Goal: Check status

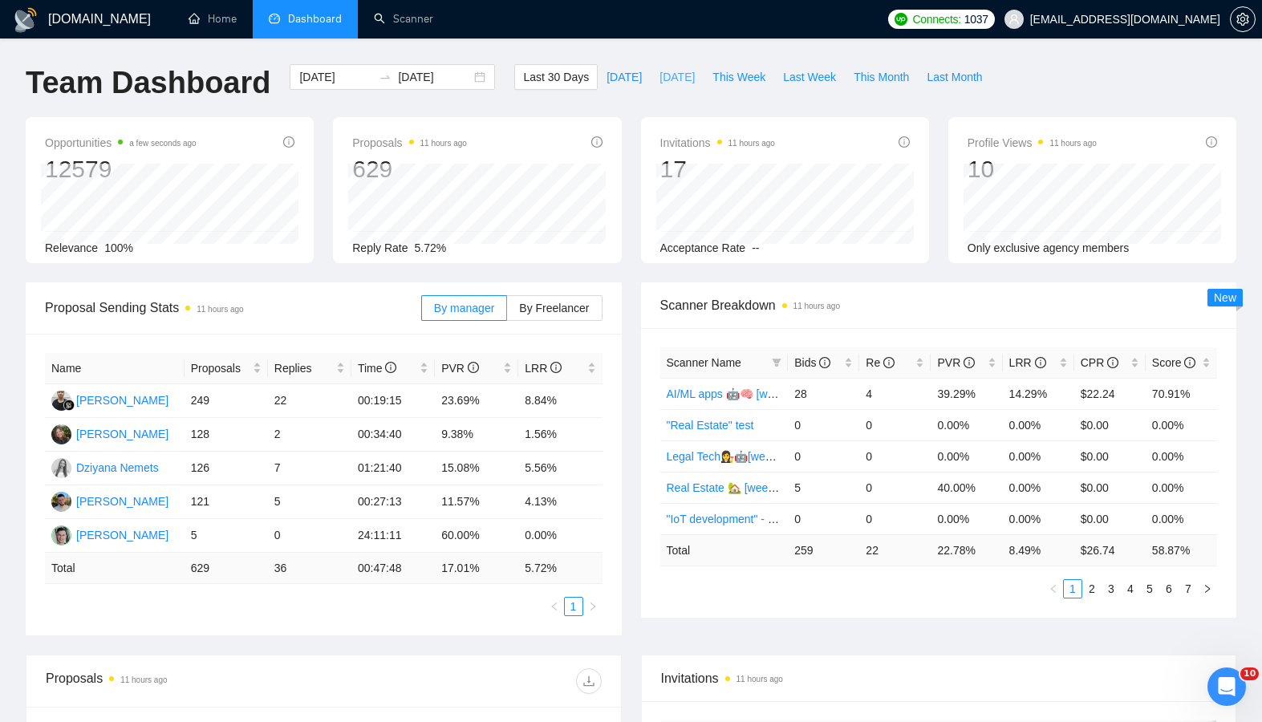
click at [661, 66] on button "[DATE]" at bounding box center [676, 77] width 53 height 26
type input "[DATE]"
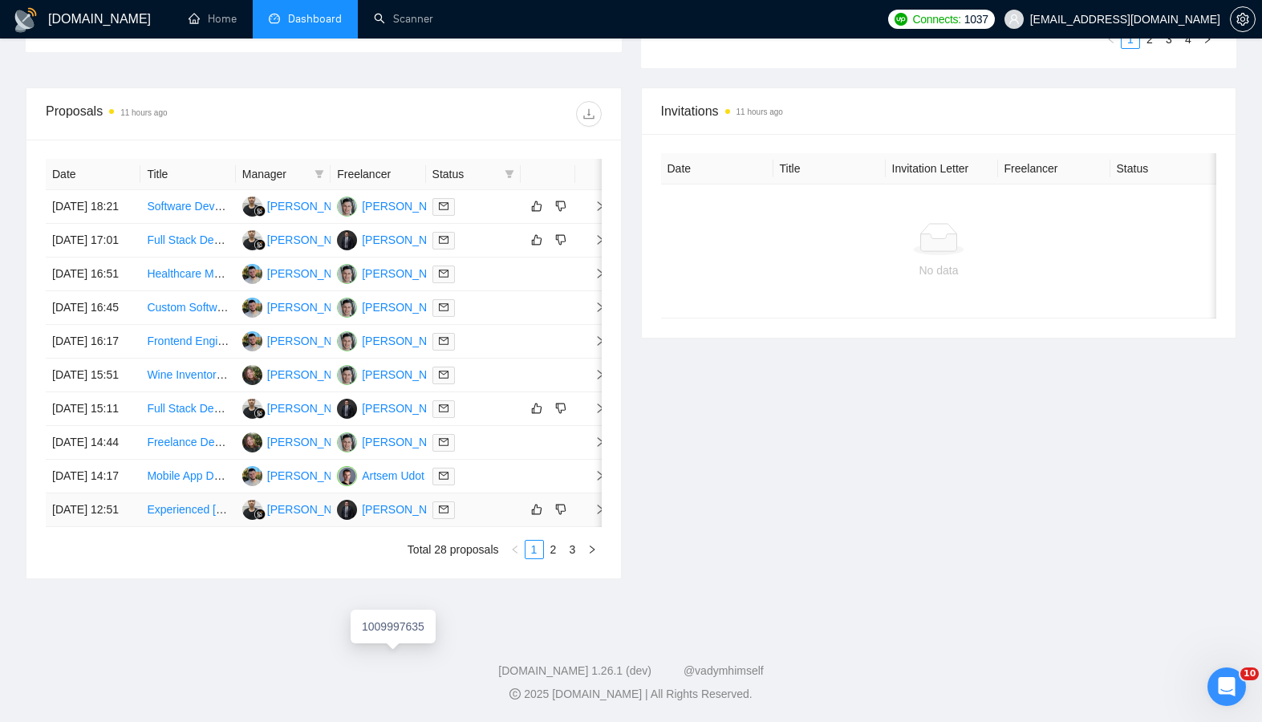
scroll to position [626, 0]
click at [550, 558] on link "2" at bounding box center [554, 550] width 18 height 18
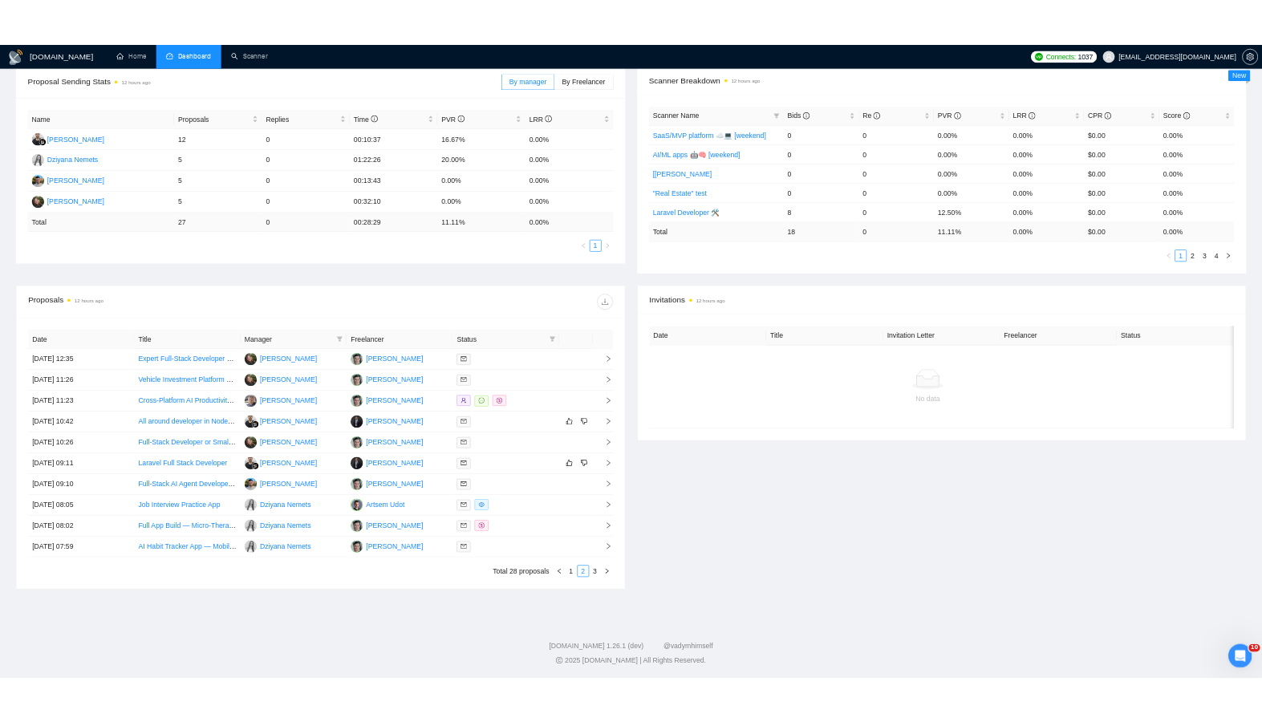
scroll to position [626, 0]
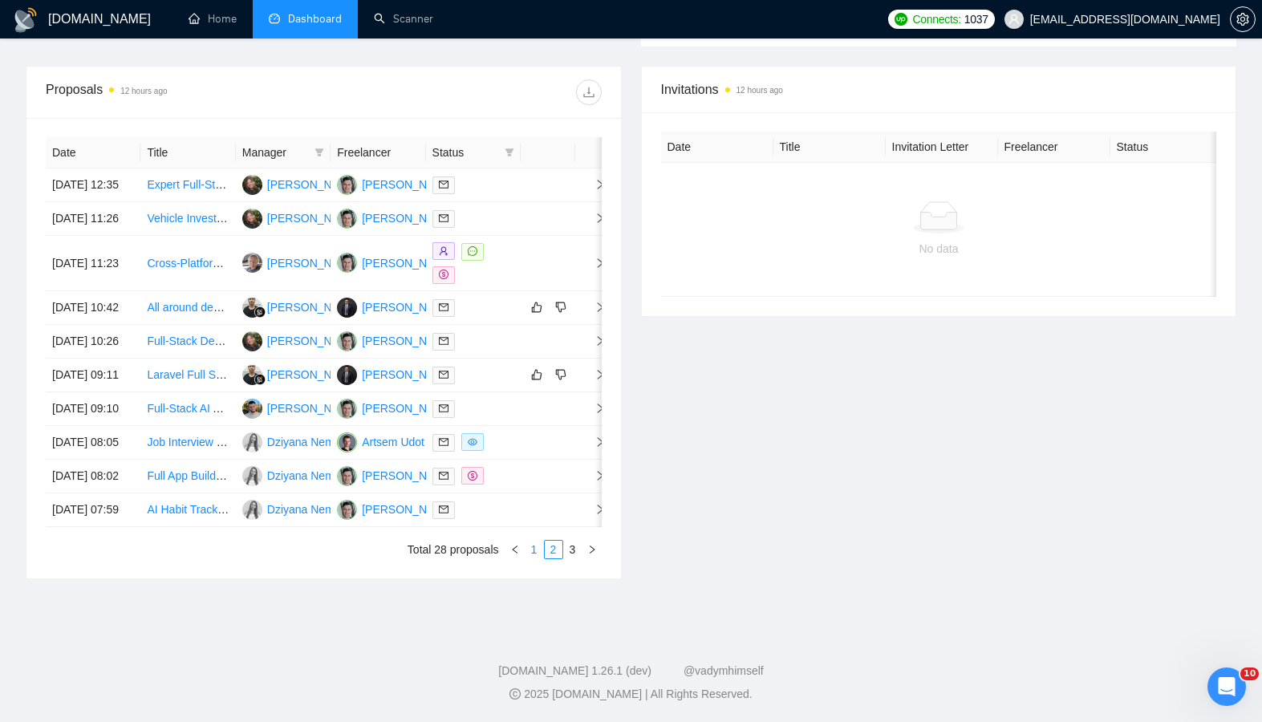
click at [531, 558] on link "1" at bounding box center [534, 550] width 18 height 18
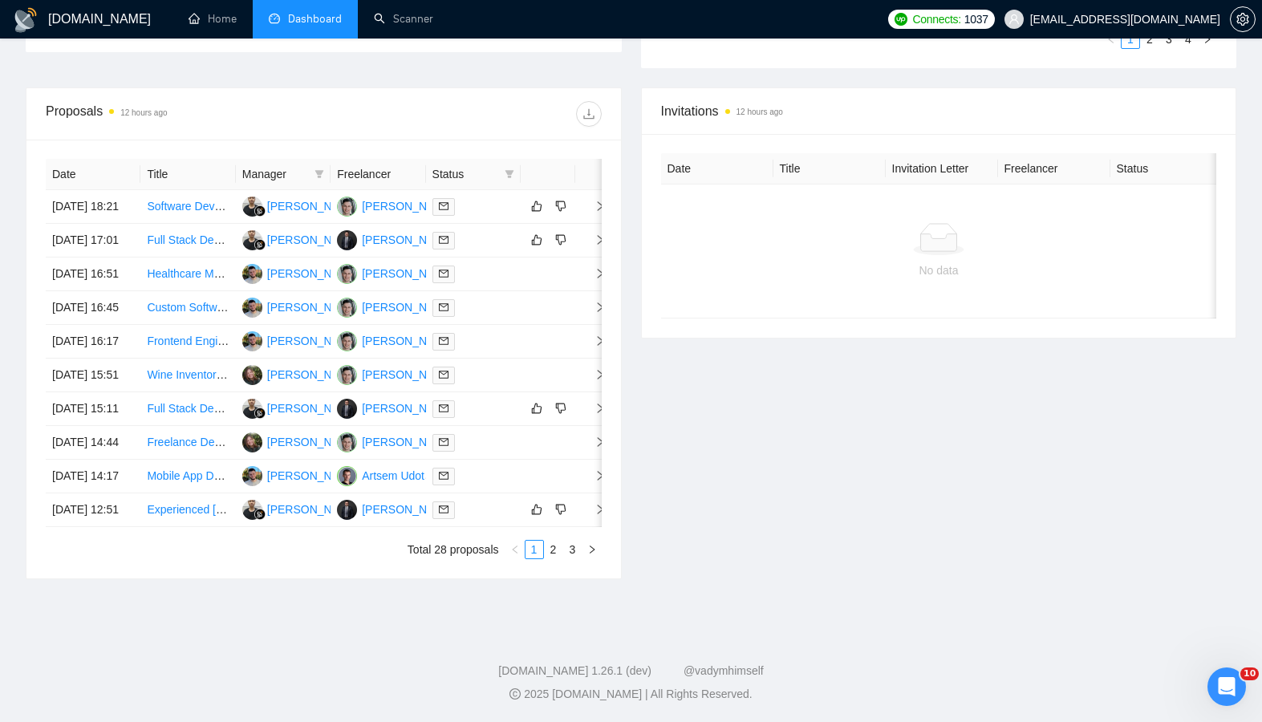
click at [675, 350] on div "Invitations 12 hours ago Date Title Invitation Letter Freelancer Status No data" at bounding box center [938, 333] width 615 height 492
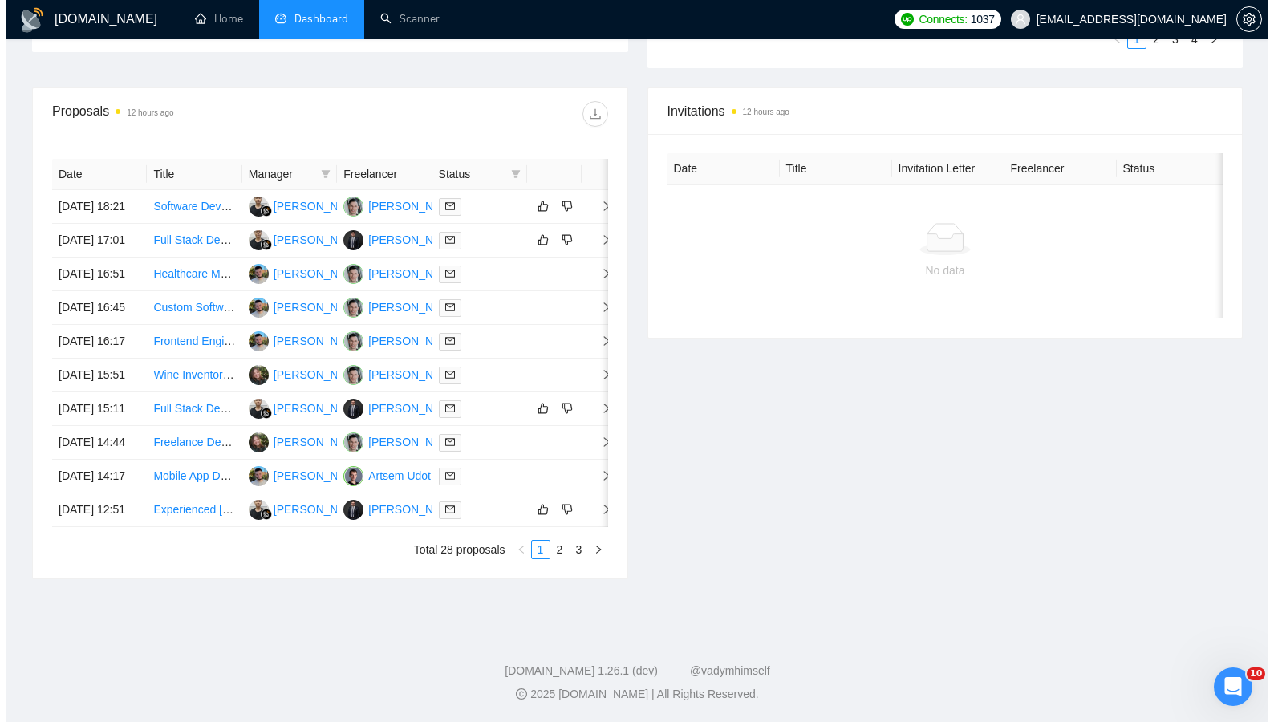
scroll to position [472, 0]
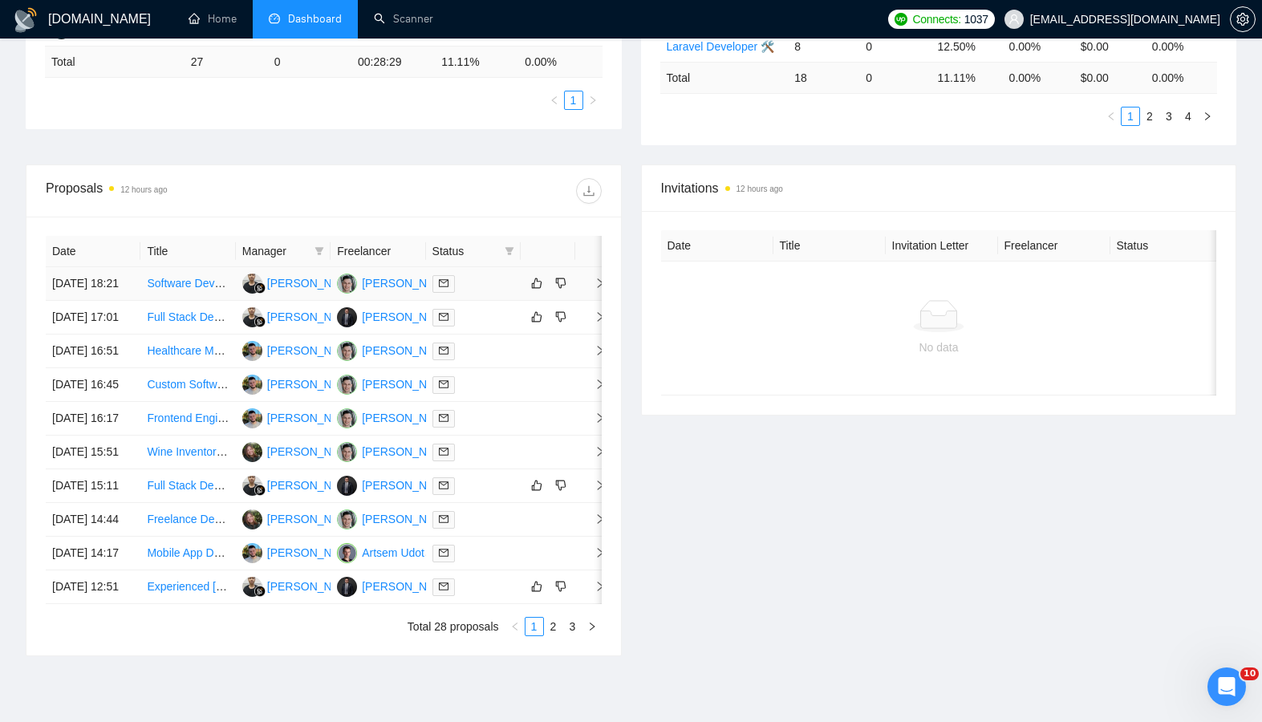
click at [478, 284] on div at bounding box center [473, 283] width 82 height 18
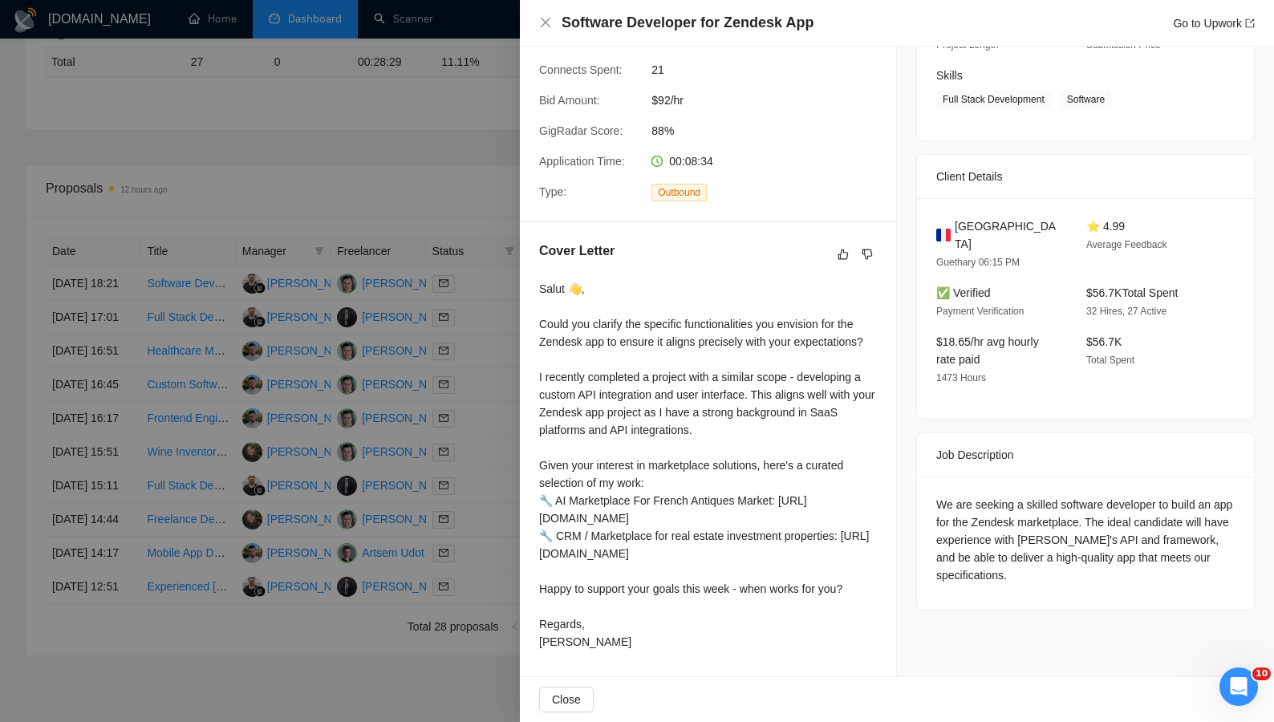
scroll to position [0, 0]
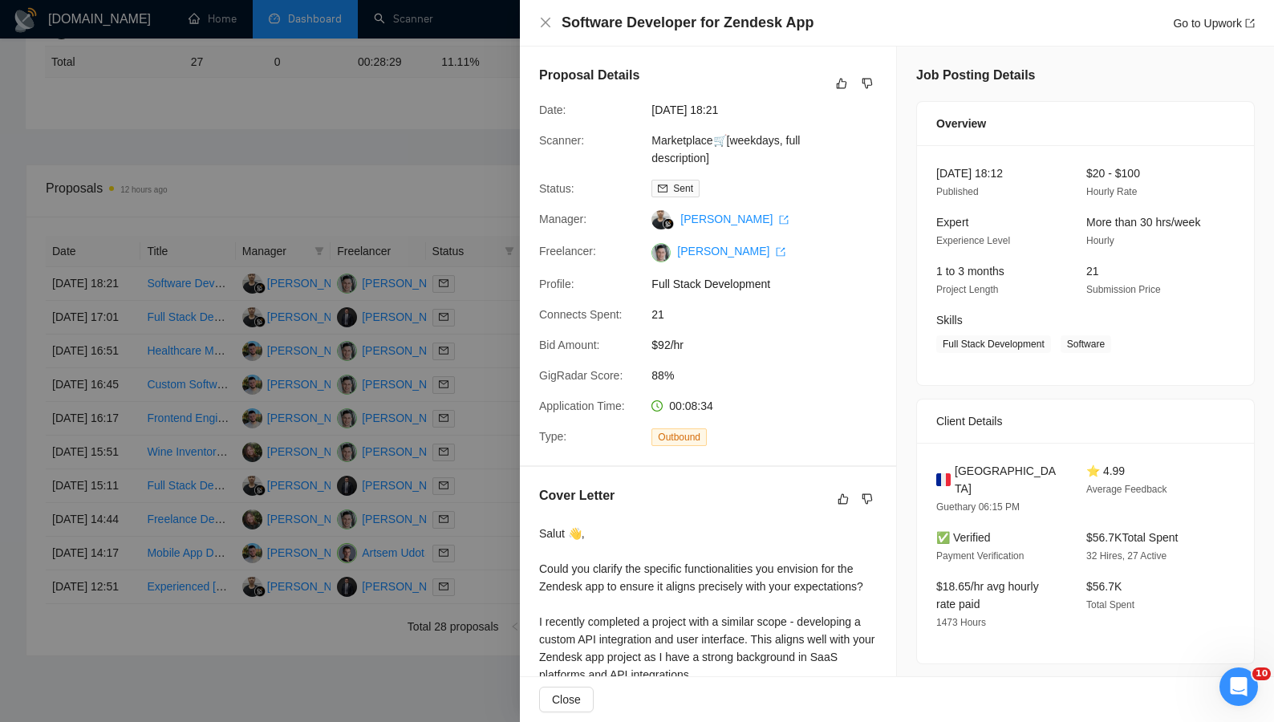
click at [544, 60] on div "Proposal Details Date: [DATE] 18:21 Scanner: Marketplace🛒[weekdays, full descri…" at bounding box center [708, 256] width 376 height 419
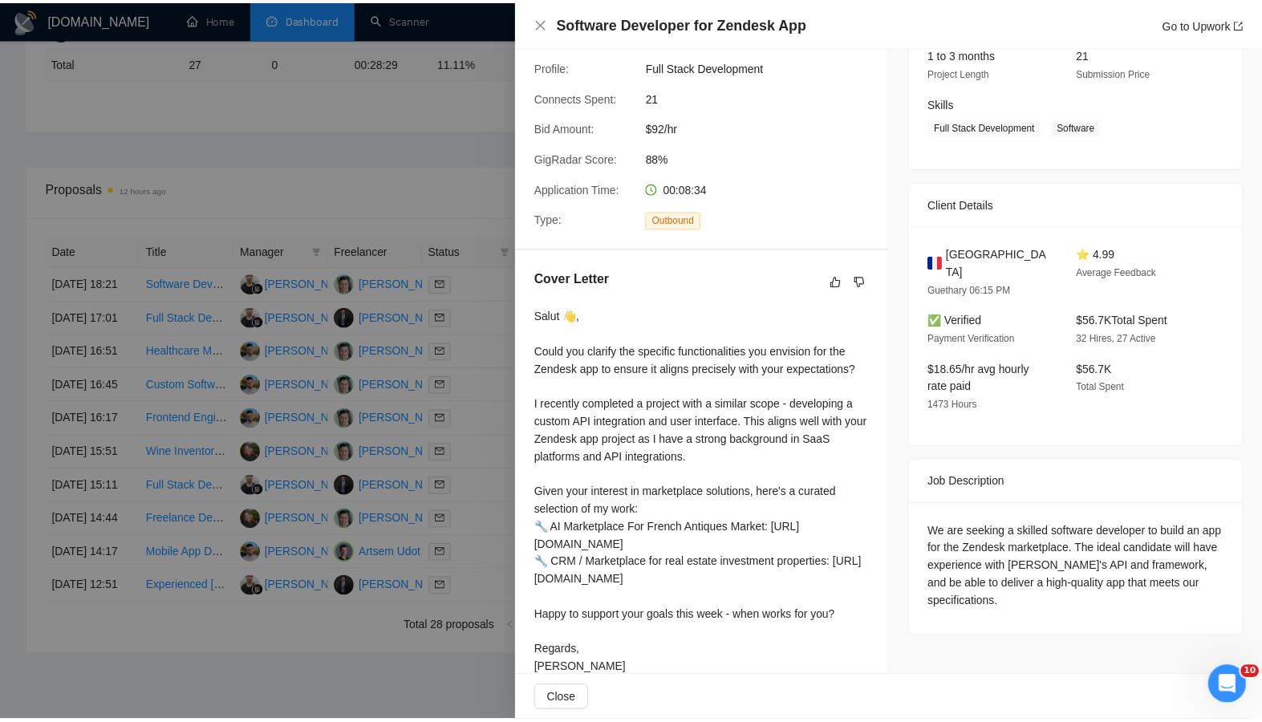
scroll to position [279, 0]
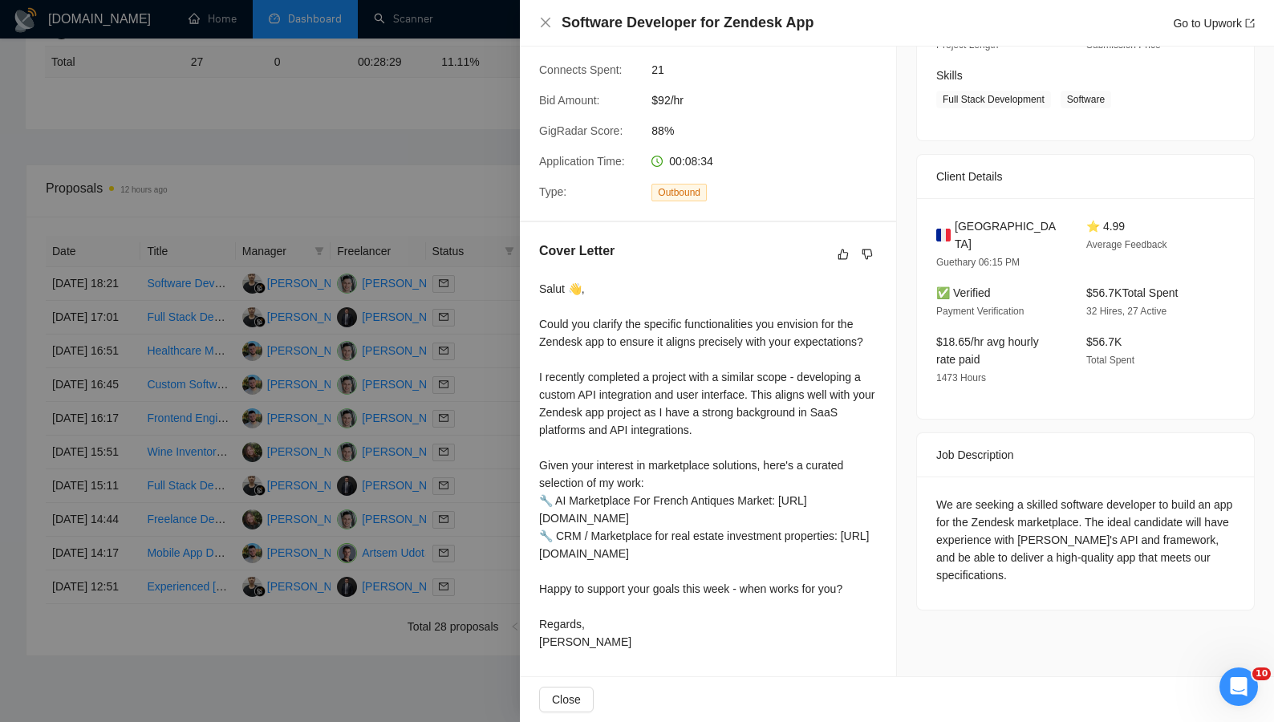
click at [386, 113] on div at bounding box center [637, 361] width 1274 height 722
